Goal: Transaction & Acquisition: Purchase product/service

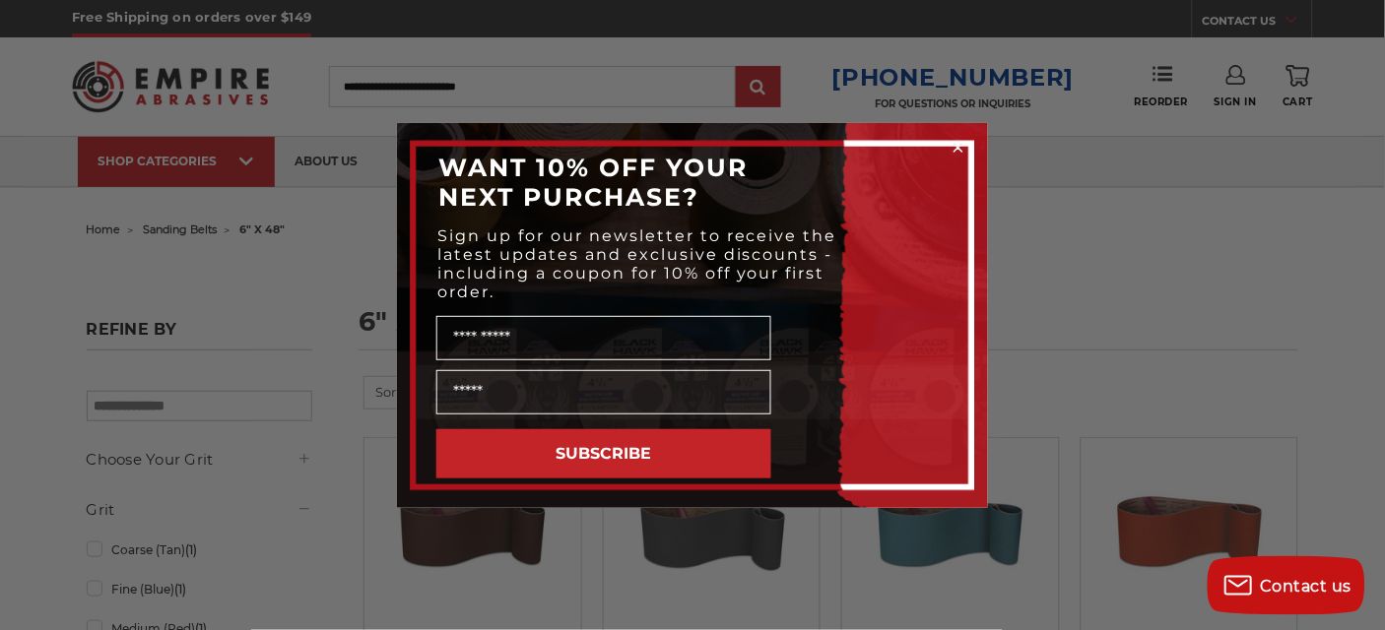
click at [1150, 330] on div "Close dialog WANT 10% OFF YOUR NEXT PURCHASE? Sign up for our newsletter to rec…" at bounding box center [692, 315] width 1385 height 630
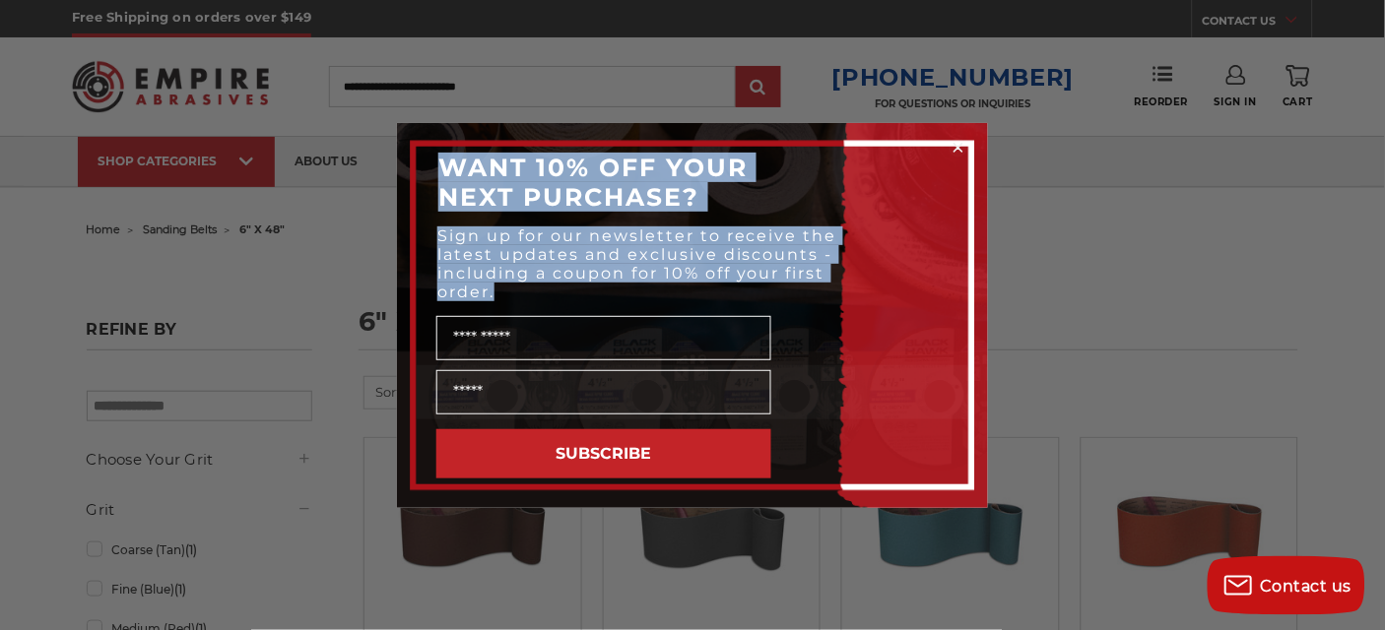
drag, startPoint x: 1217, startPoint y: 286, endPoint x: 961, endPoint y: 147, distance: 291.3
click at [961, 147] on div "Close dialog WANT 10% OFF YOUR NEXT PURCHASE? Sign up for our newsletter to rec…" at bounding box center [692, 315] width 1385 height 630
click at [957, 140] on circle "Close dialog" at bounding box center [959, 147] width 19 height 19
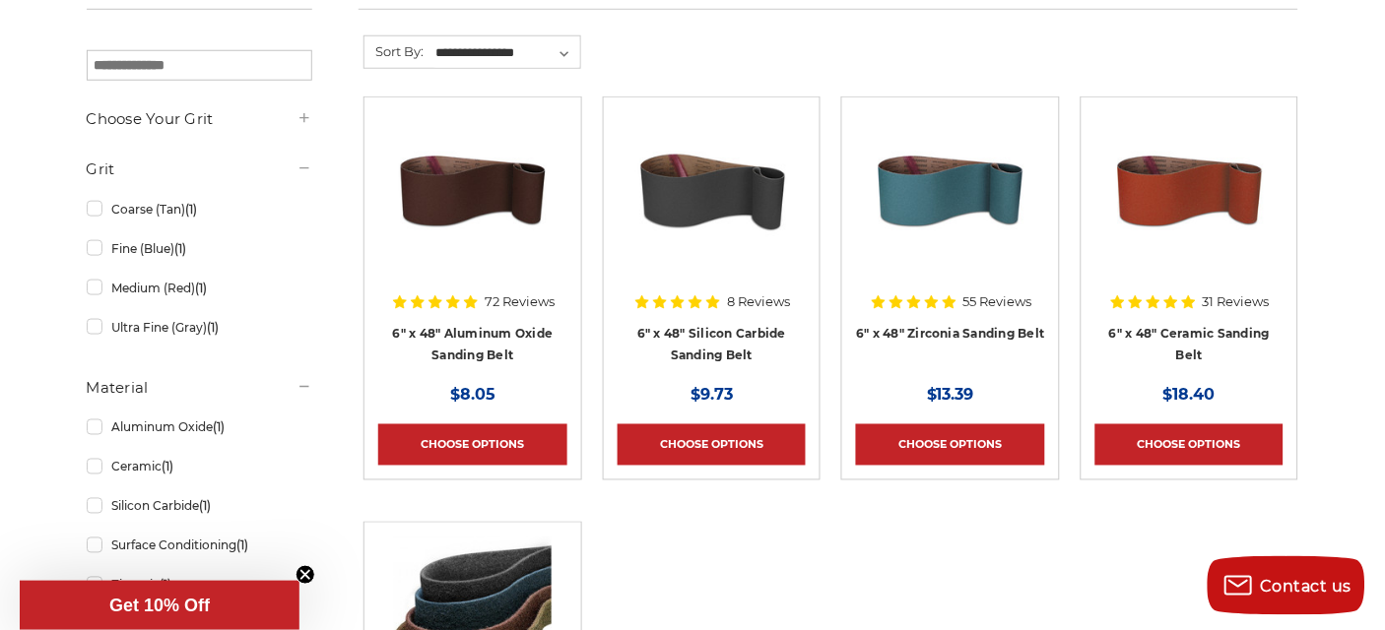
scroll to position [347, 0]
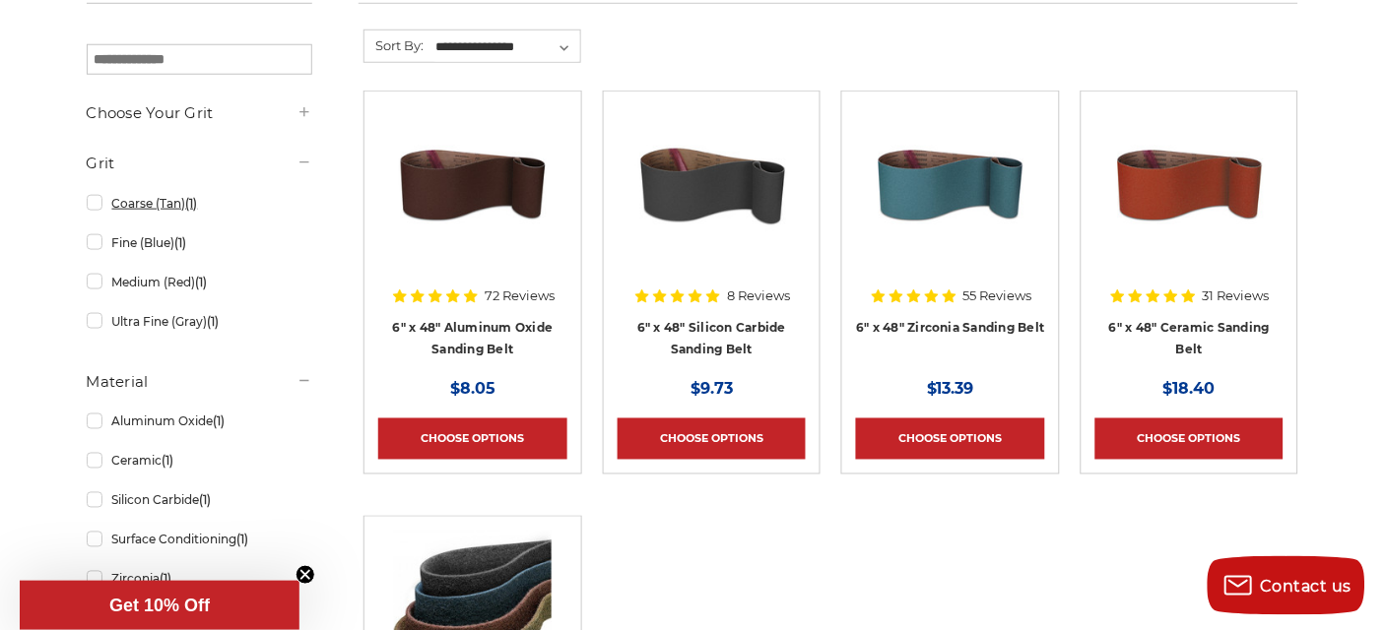
click at [97, 206] on link "Coarse (Tan) (1)" at bounding box center [200, 203] width 226 height 34
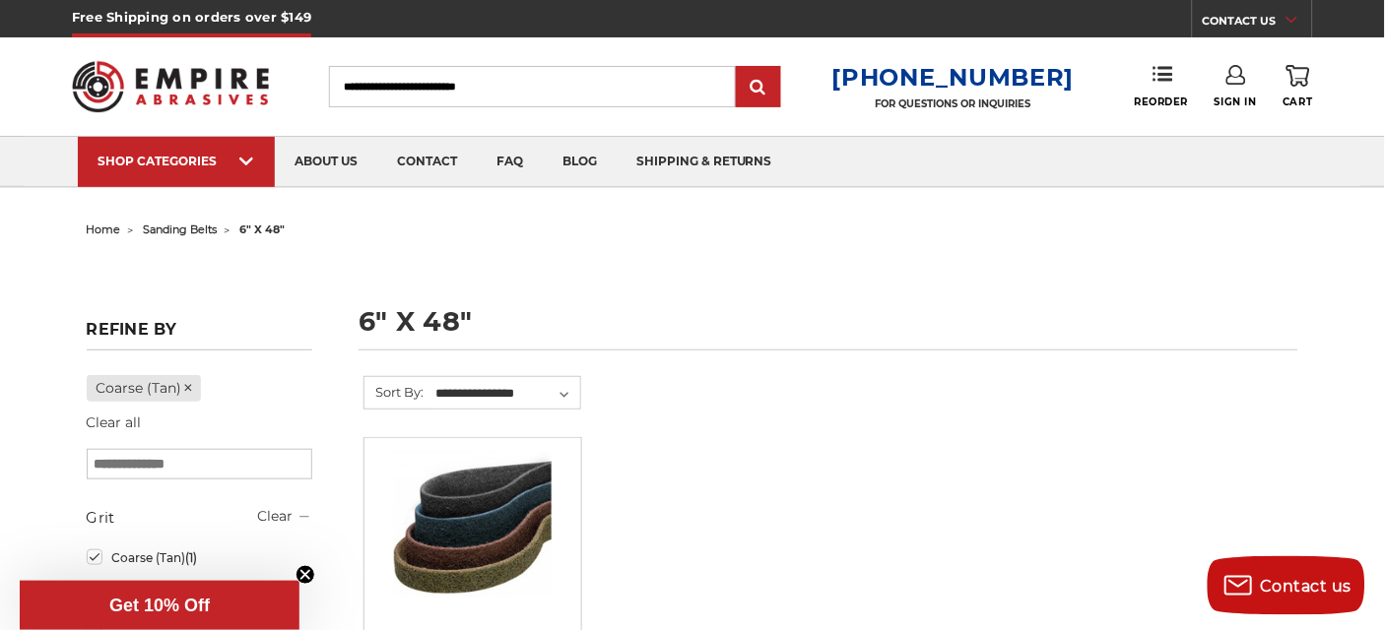
click at [387, 319] on h1 "6" x 48"" at bounding box center [829, 329] width 940 height 42
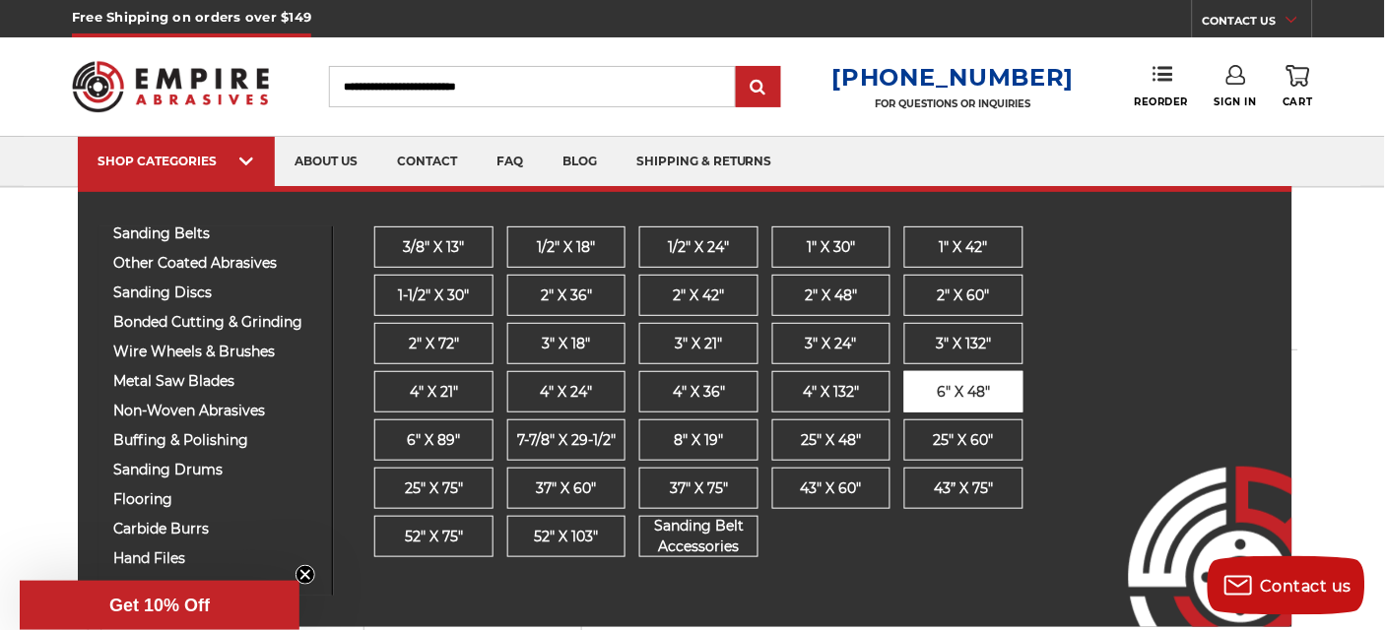
click at [939, 390] on span "6" x 48"" at bounding box center [964, 392] width 53 height 21
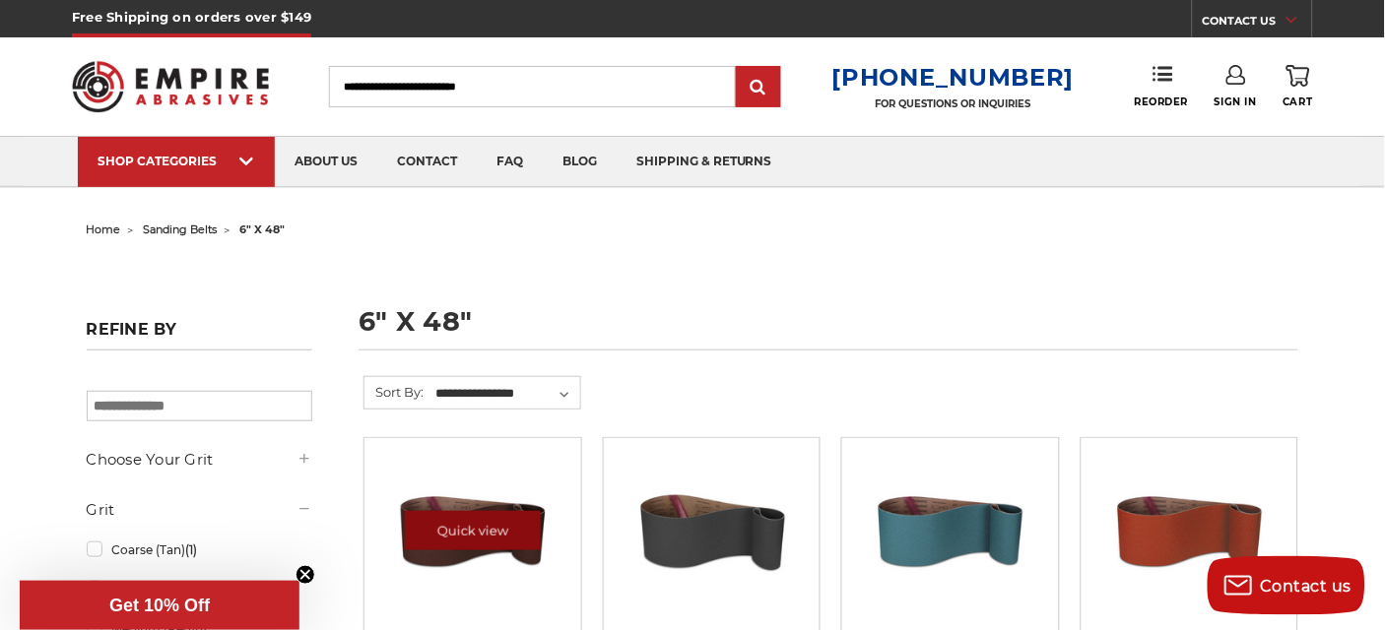
click at [509, 543] on link "Quick view" at bounding box center [473, 530] width 136 height 39
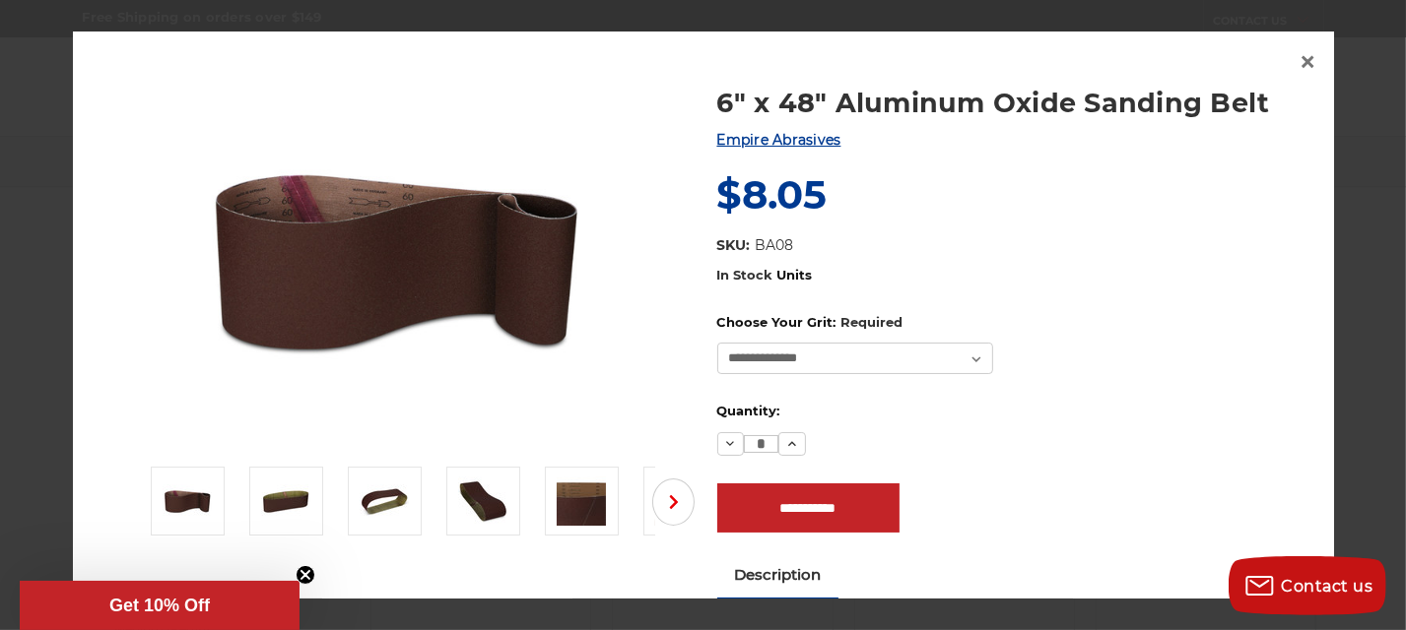
click at [1384, 210] on div at bounding box center [703, 315] width 1406 height 630
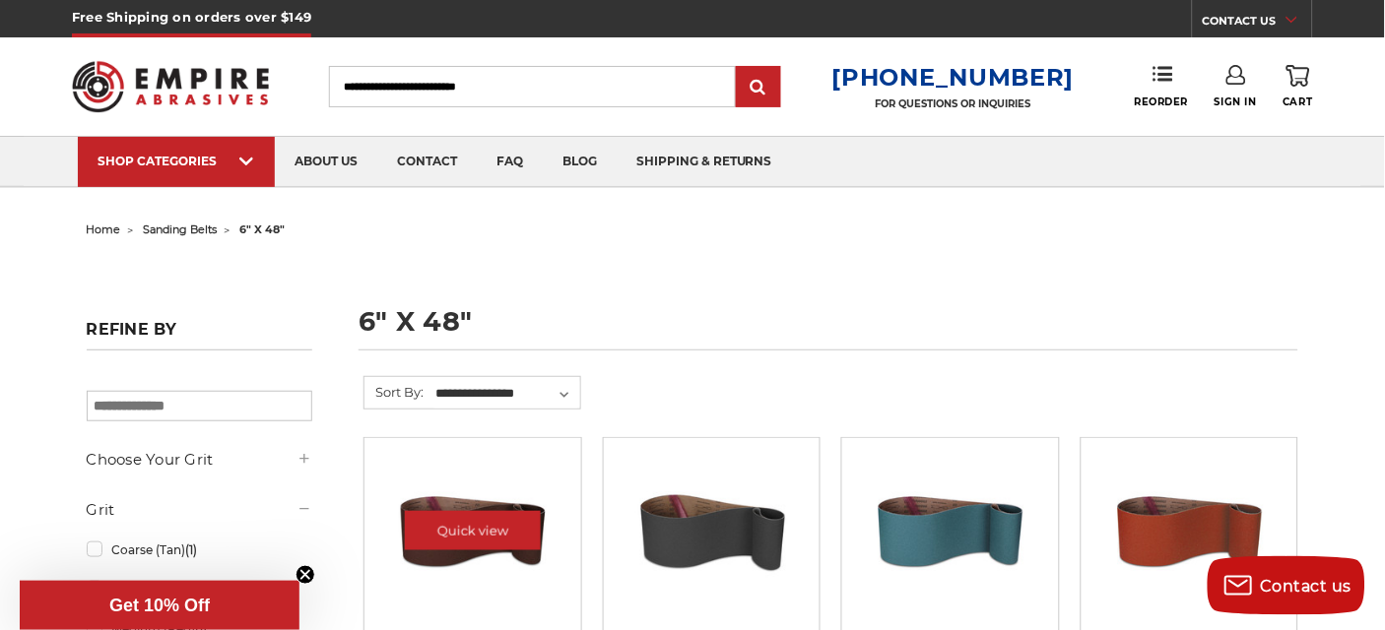
click at [426, 502] on img at bounding box center [473, 531] width 158 height 158
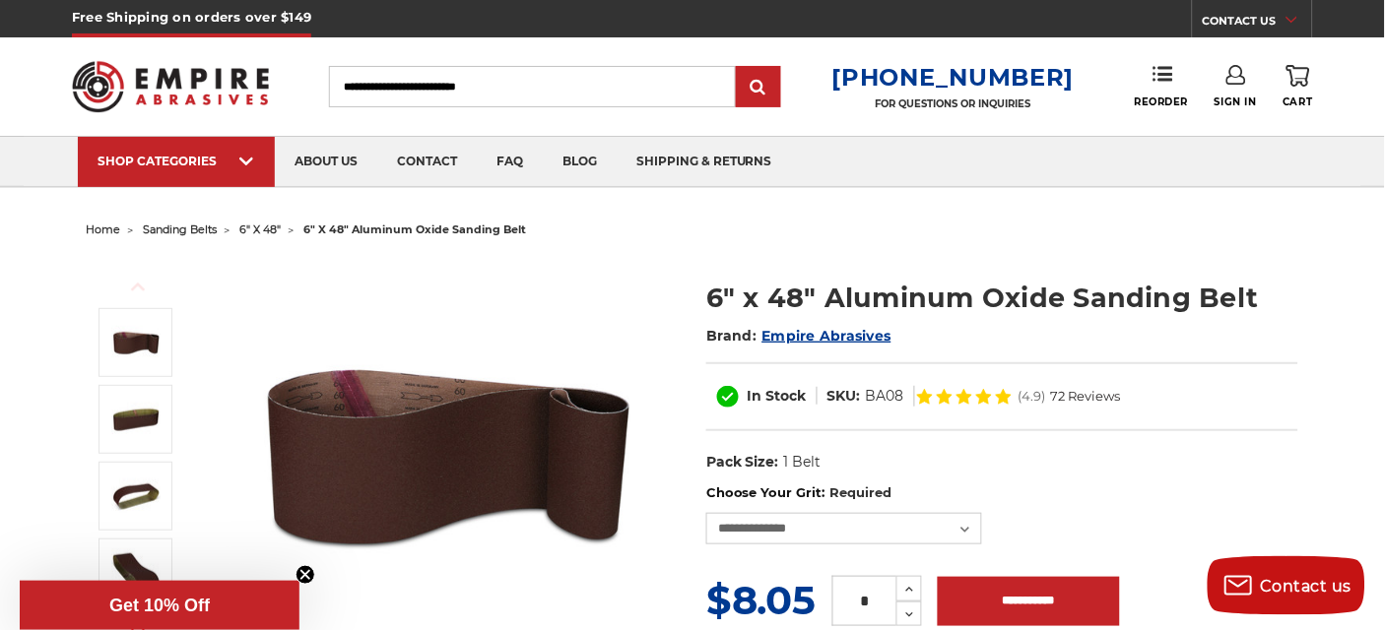
scroll to position [552, 0]
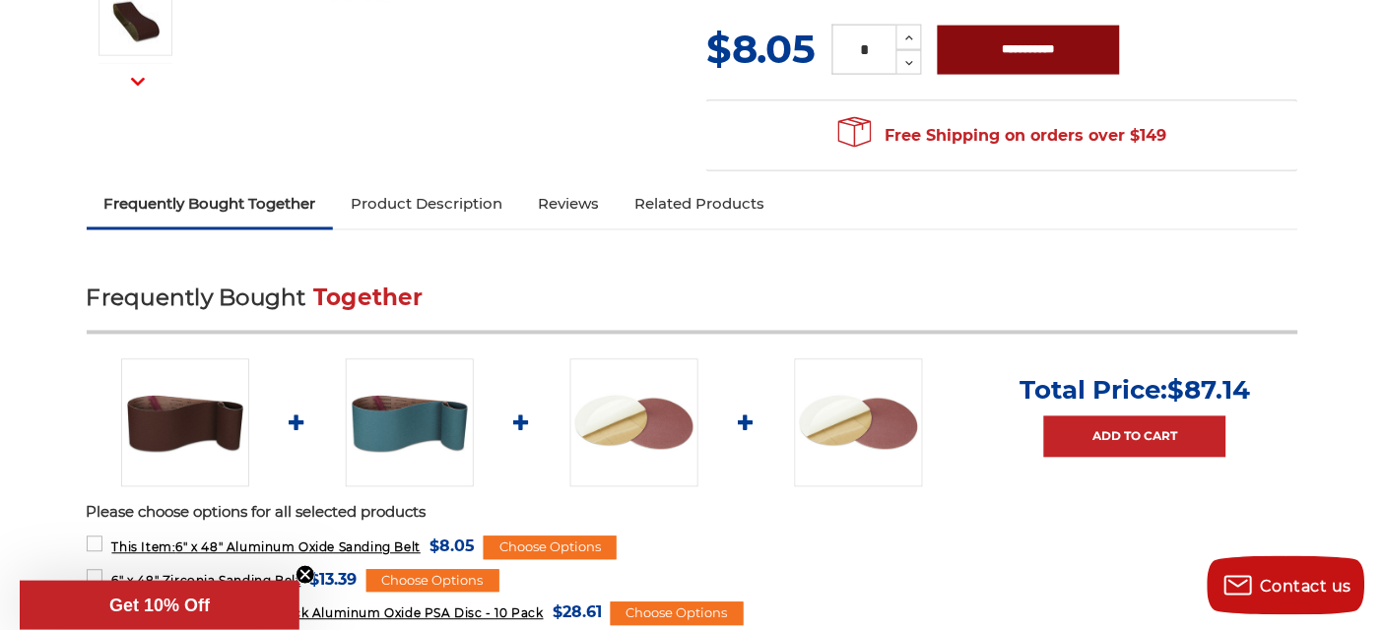
click at [985, 41] on input "**********" at bounding box center [1029, 50] width 182 height 49
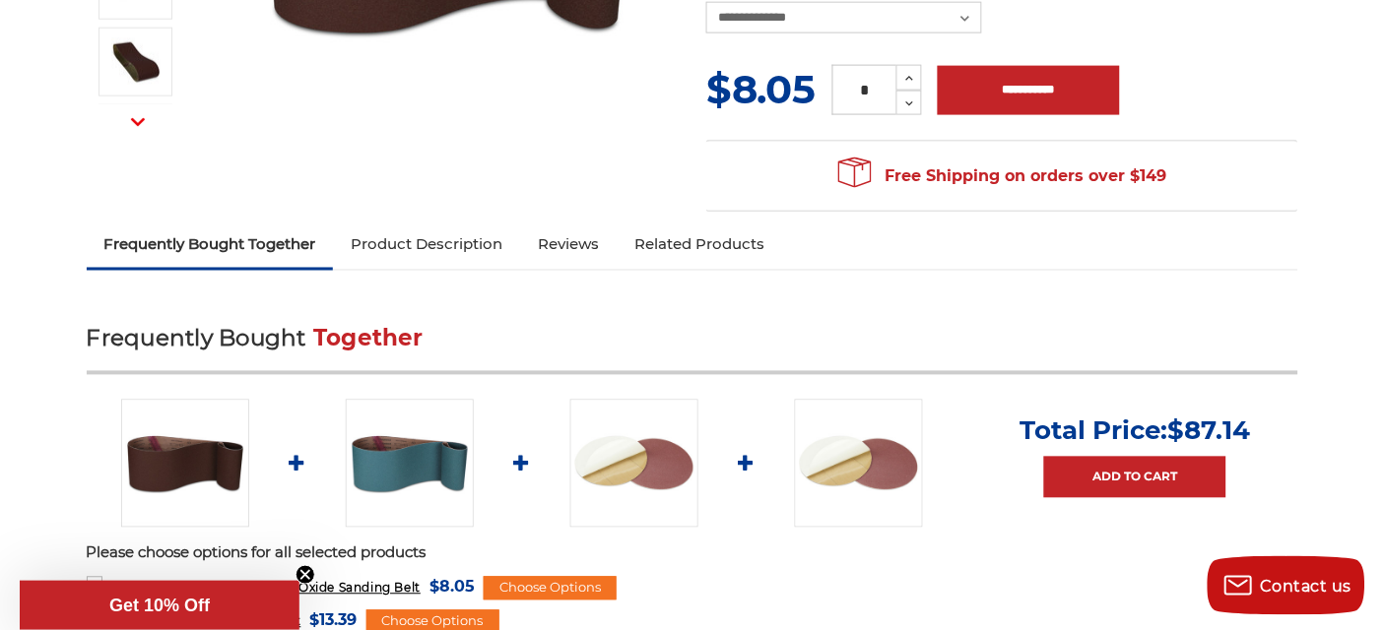
click at [184, 483] on img at bounding box center [185, 464] width 128 height 128
click at [184, 468] on img at bounding box center [185, 464] width 128 height 128
click at [167, 244] on link "Frequently Bought Together" at bounding box center [210, 245] width 247 height 43
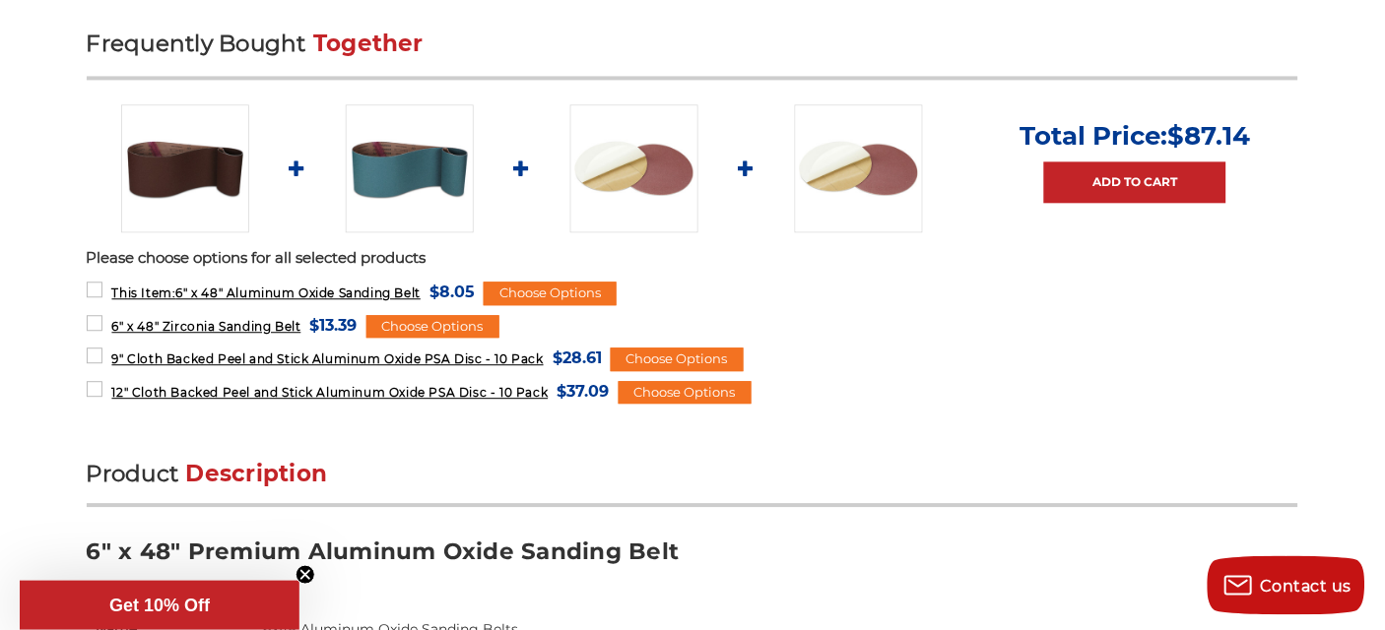
scroll to position [1358, 0]
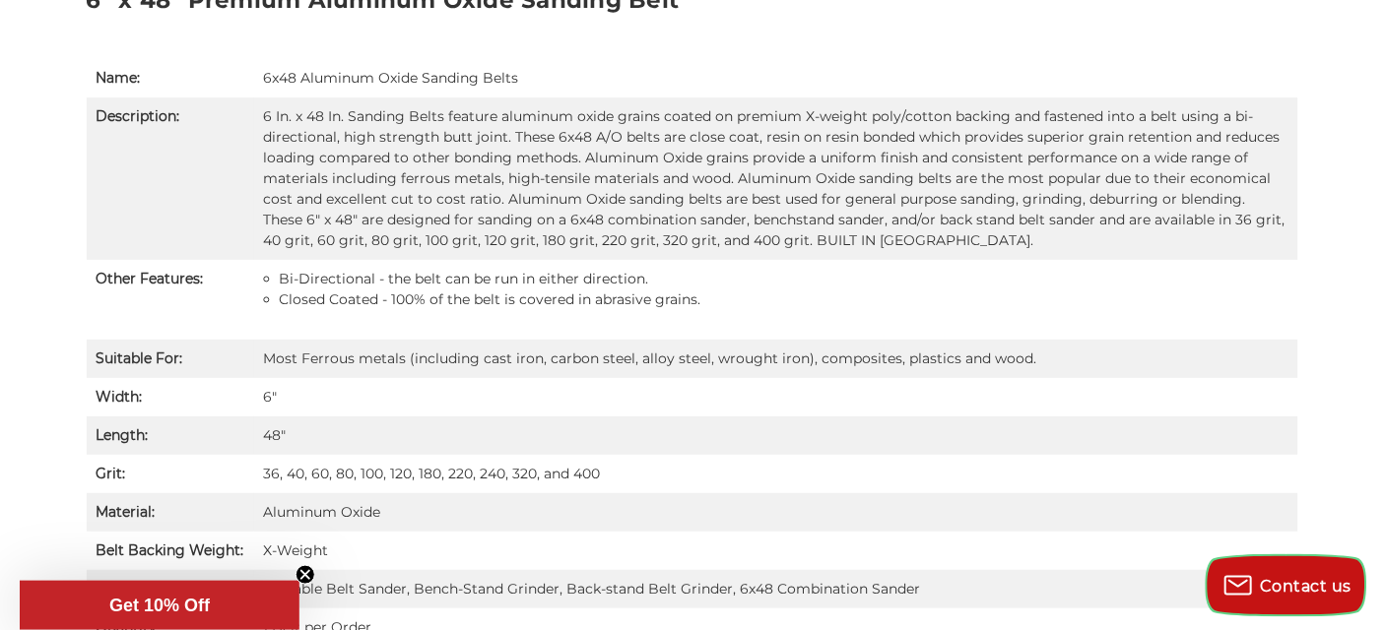
click at [1285, 577] on span "Contact us" at bounding box center [1307, 586] width 92 height 19
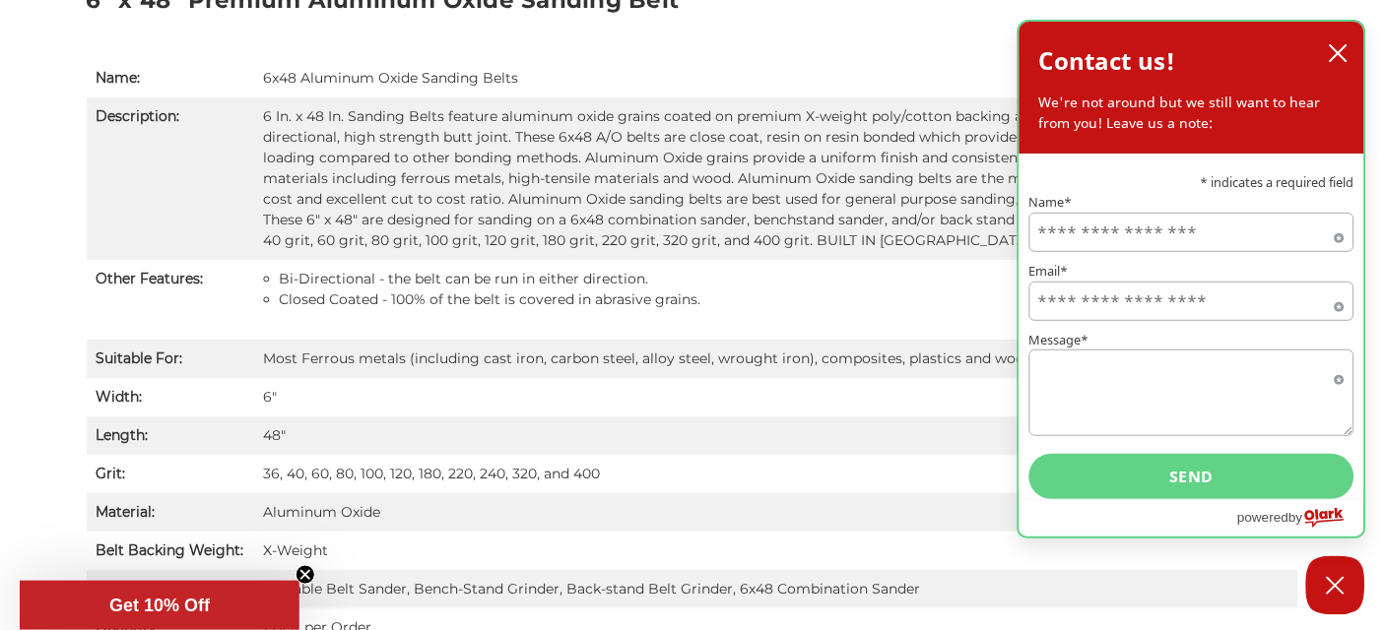
scroll to position [511, 0]
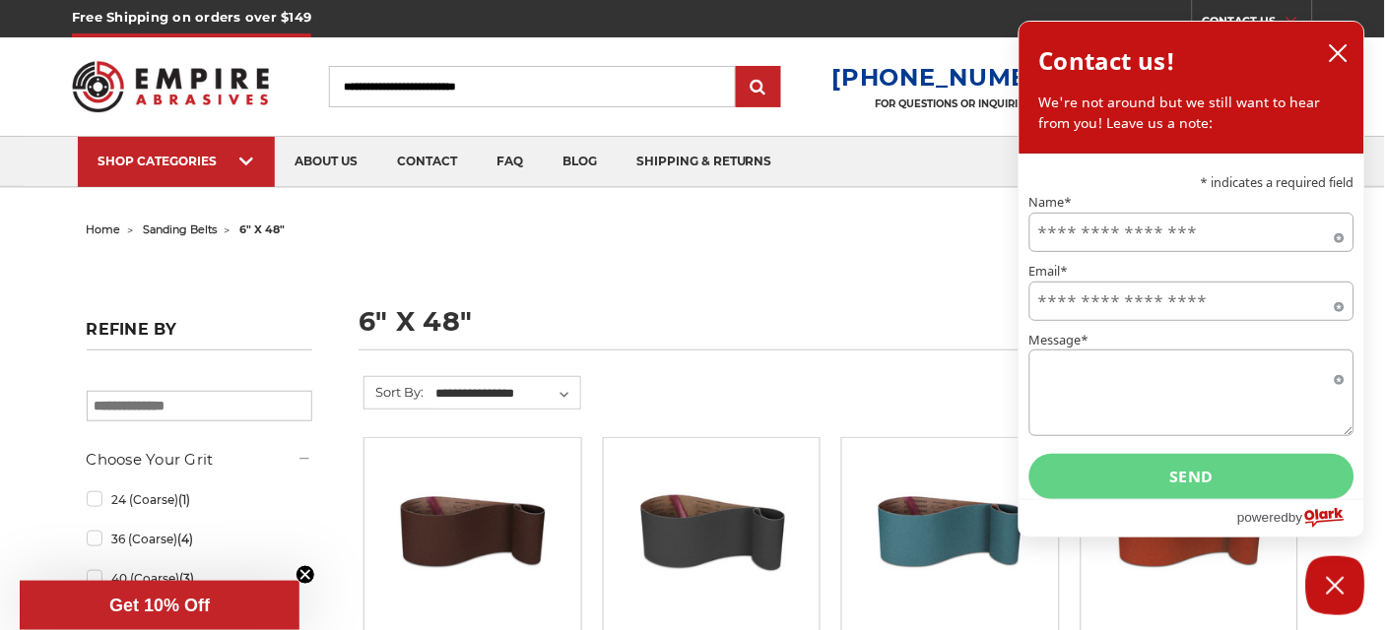
scroll to position [347, 0]
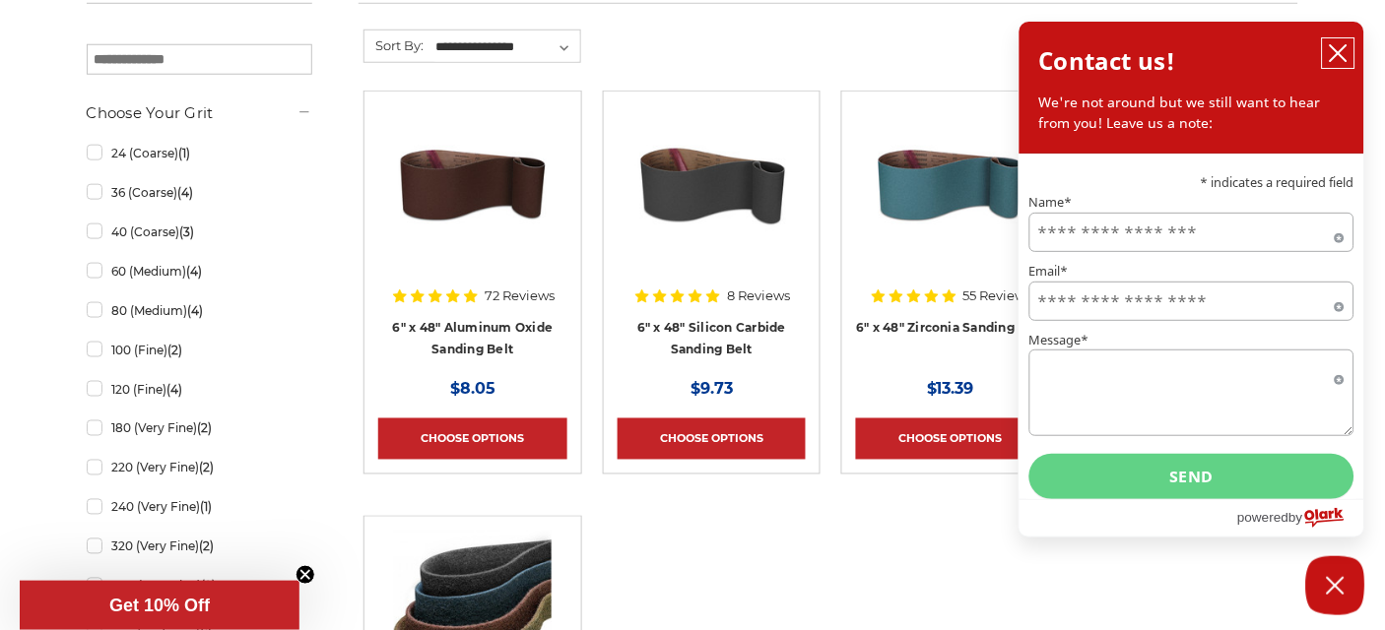
click at [1340, 55] on icon "close chatbox" at bounding box center [1339, 53] width 16 height 16
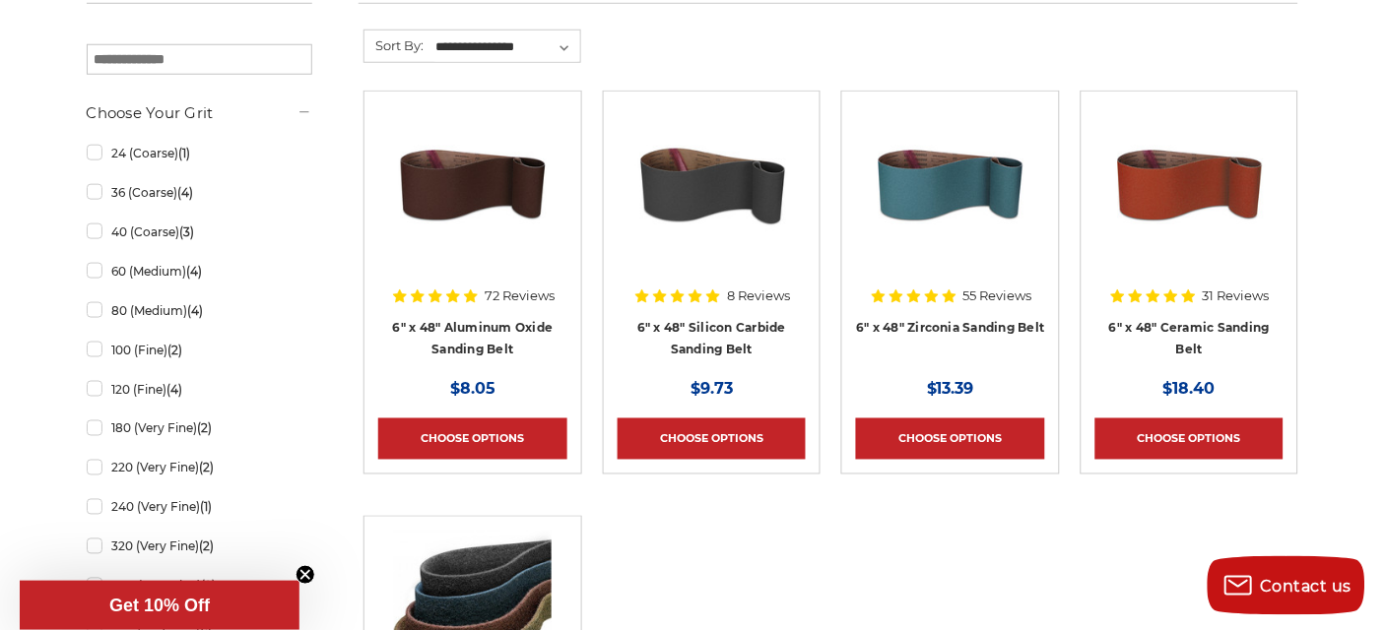
scroll to position [898, 0]
